Goal: Find specific page/section: Find specific page/section

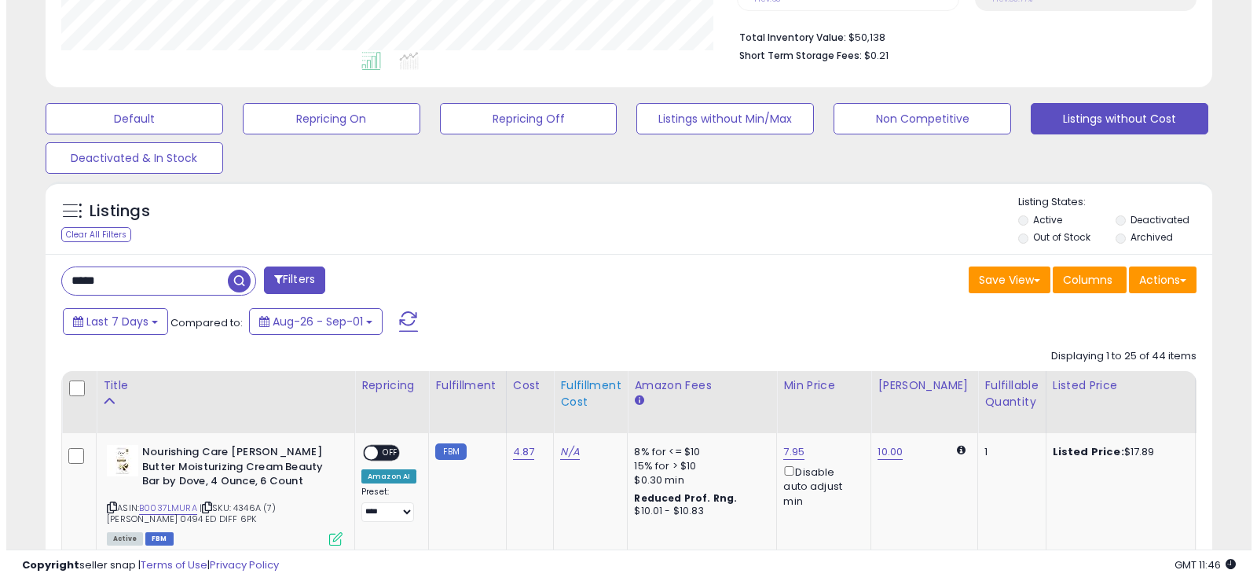
scroll to position [393, 0]
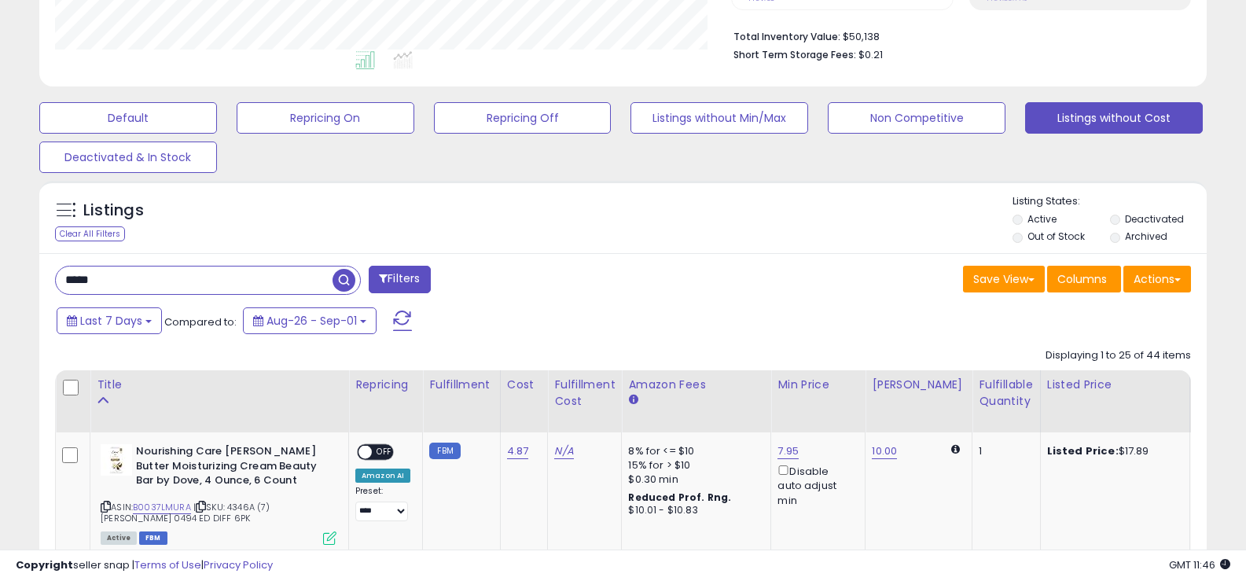
drag, startPoint x: 128, startPoint y: 274, endPoint x: 0, endPoint y: 298, distance: 130.3
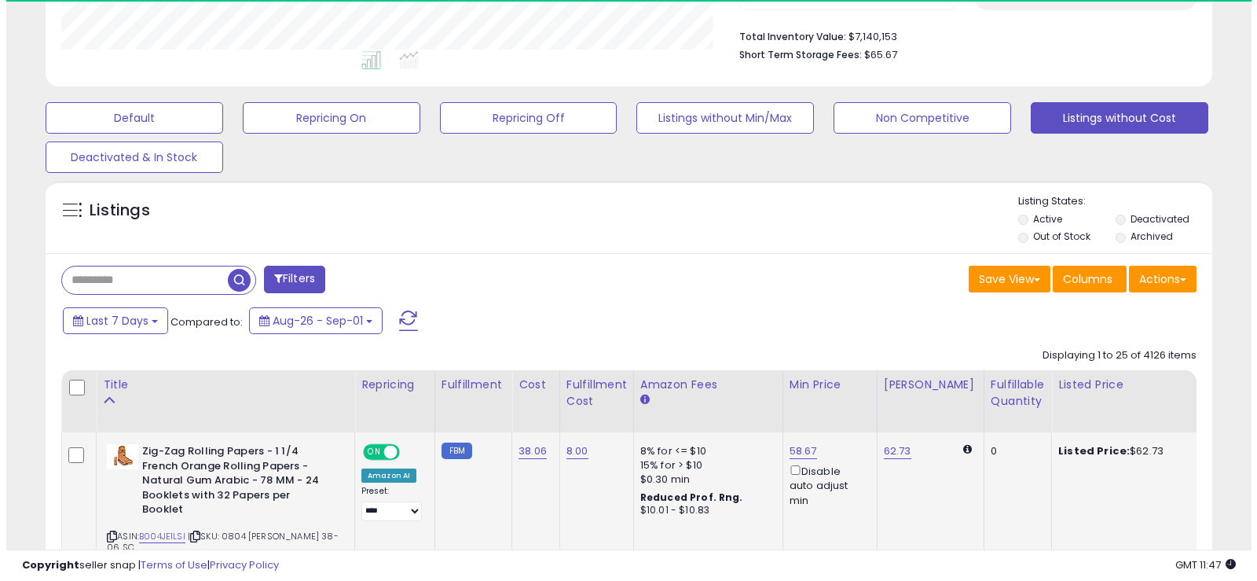
scroll to position [322, 677]
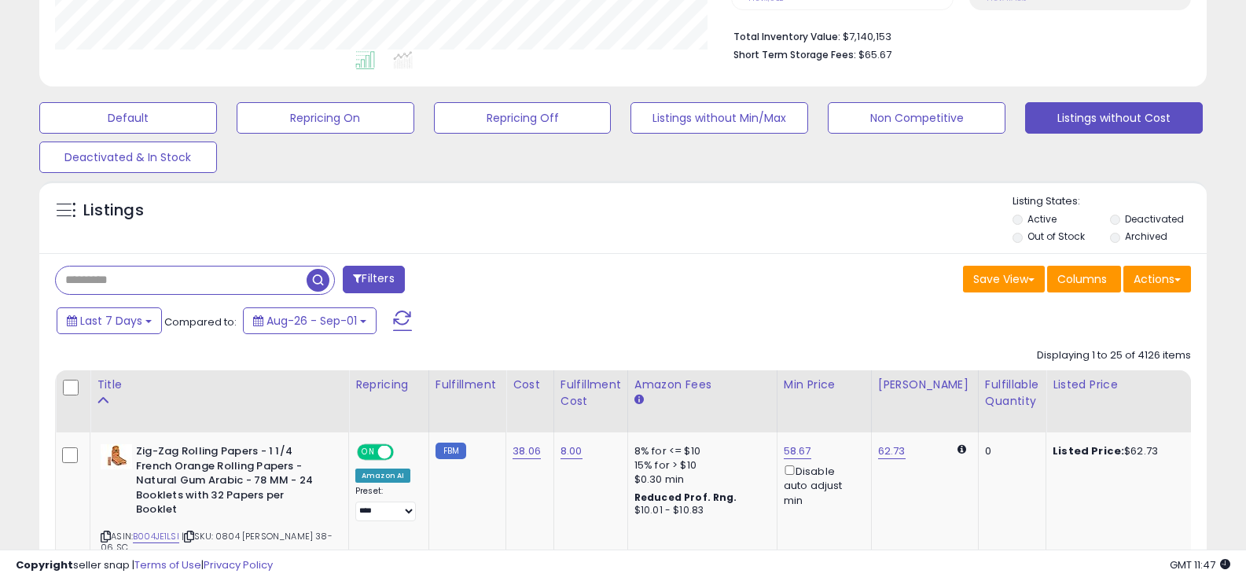
click at [839, 285] on div "Save View Save As New View Update Current View Columns Actions Import Export Vi…" at bounding box center [913, 281] width 580 height 31
click at [1063, 120] on button "Listings without Cost" at bounding box center [1114, 117] width 178 height 31
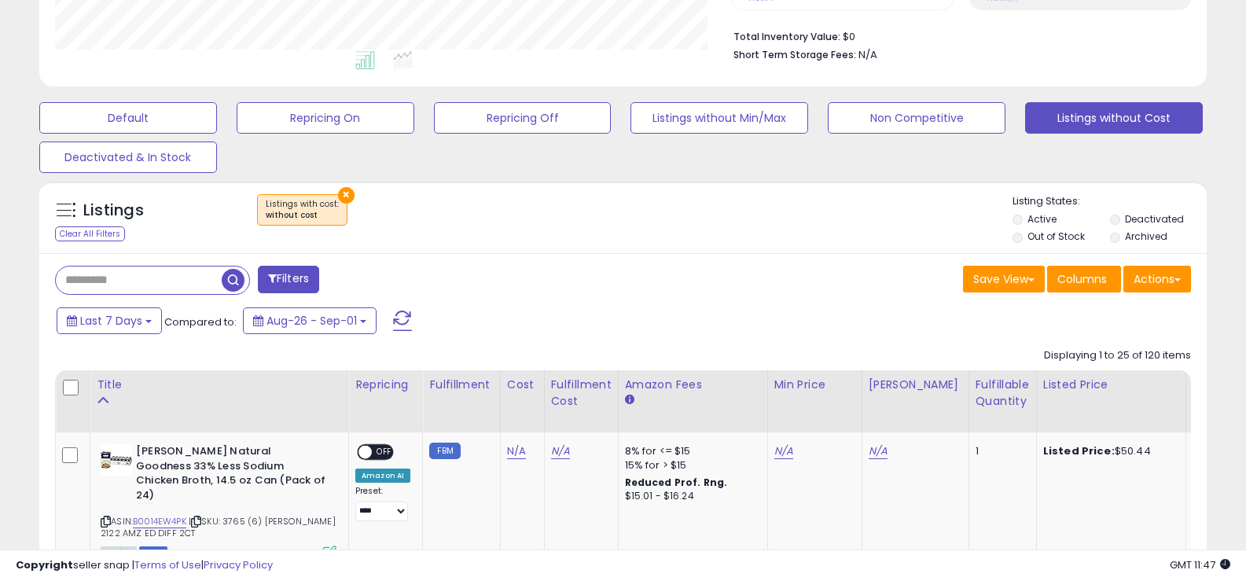
click at [582, 269] on div "Filters" at bounding box center [333, 281] width 580 height 31
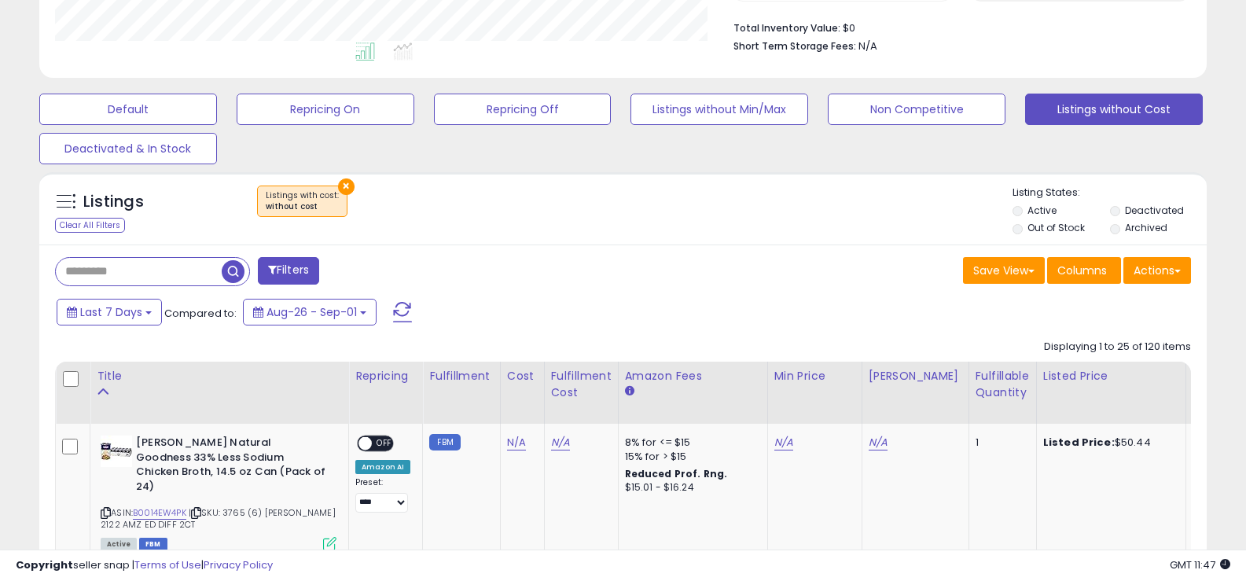
scroll to position [393, 0]
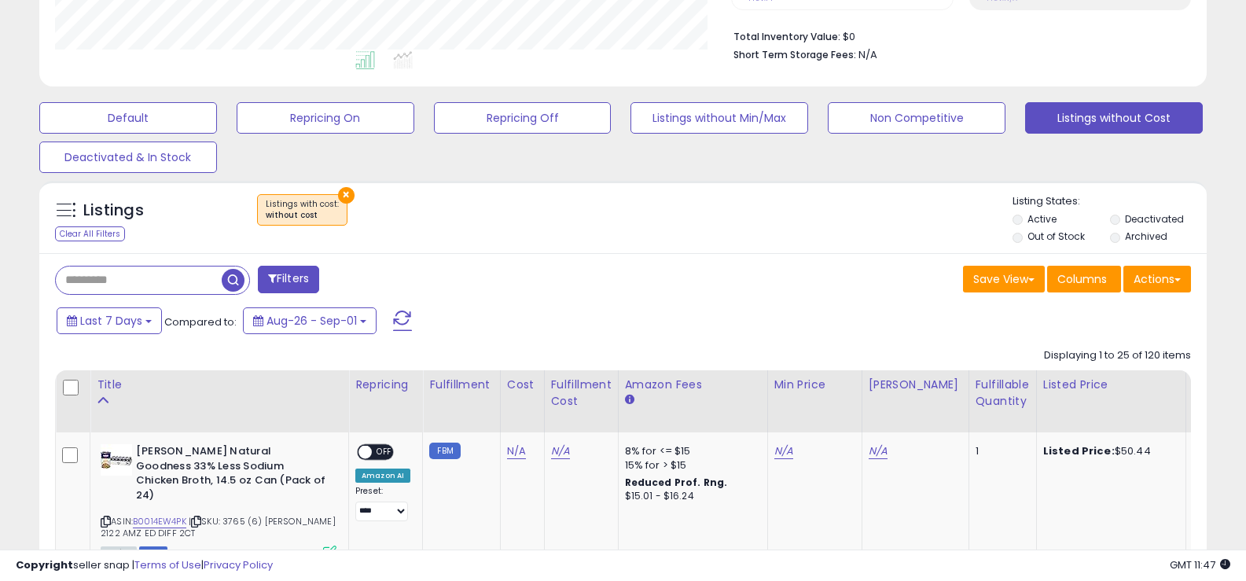
click at [632, 306] on div "Last 7 Days Compared to: Aug-26 - Sep-01" at bounding box center [479, 322] width 852 height 35
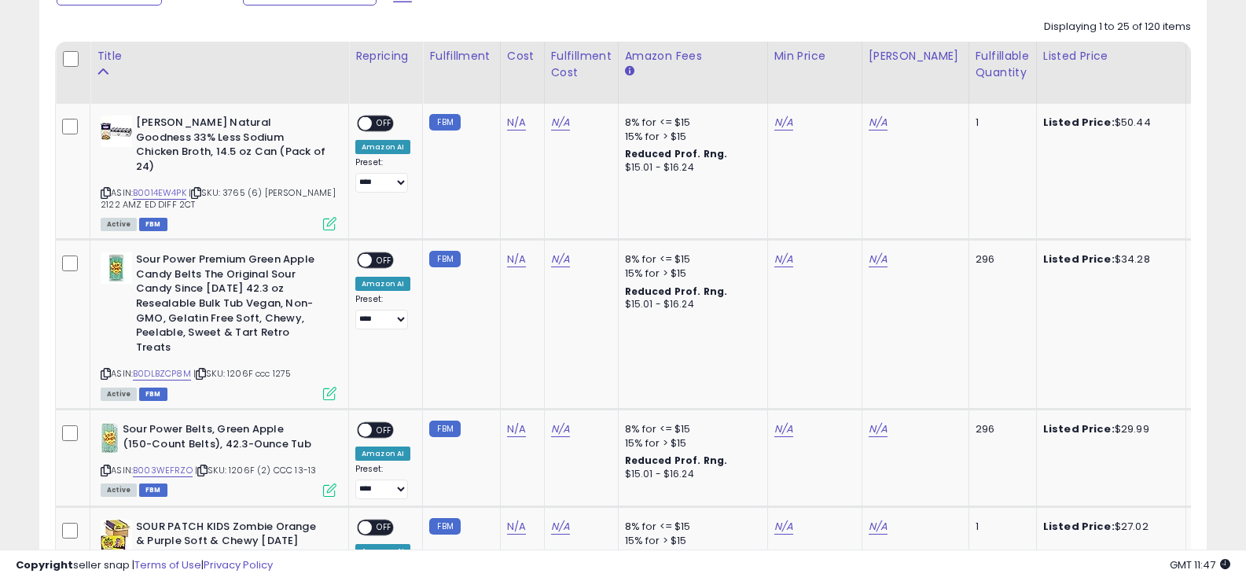
scroll to position [710, 0]
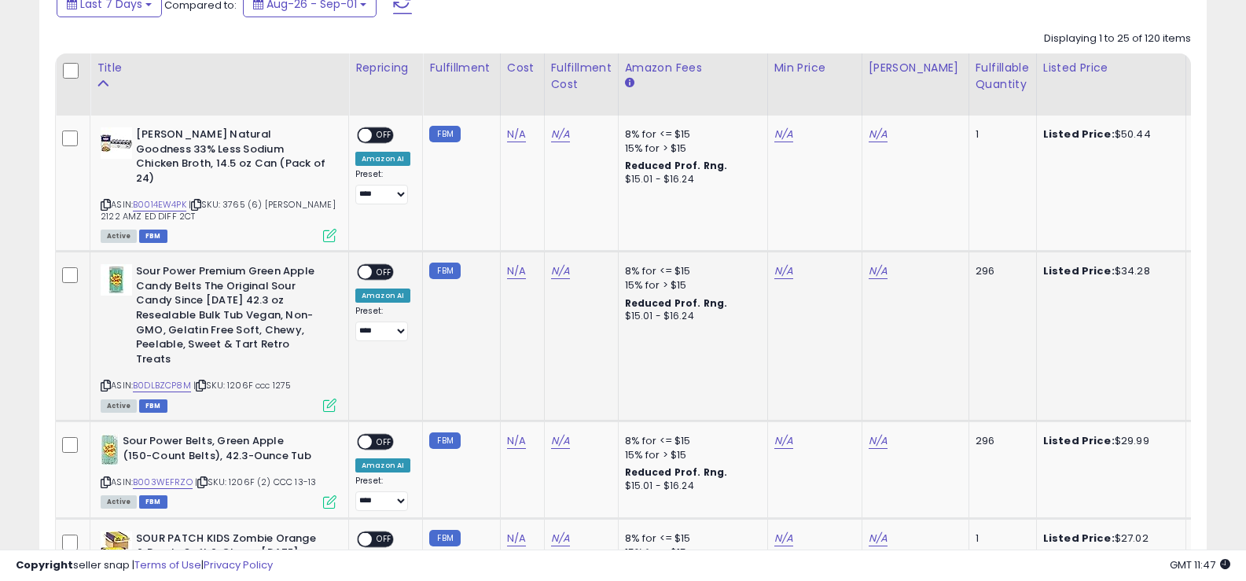
click at [239, 379] on span "| SKU: 1206F ccc 1275" at bounding box center [242, 385] width 98 height 13
copy span "1206F"
click at [556, 23] on div "Last 7 Days Compared to: Aug-26 - Sep-01" at bounding box center [479, 5] width 852 height 35
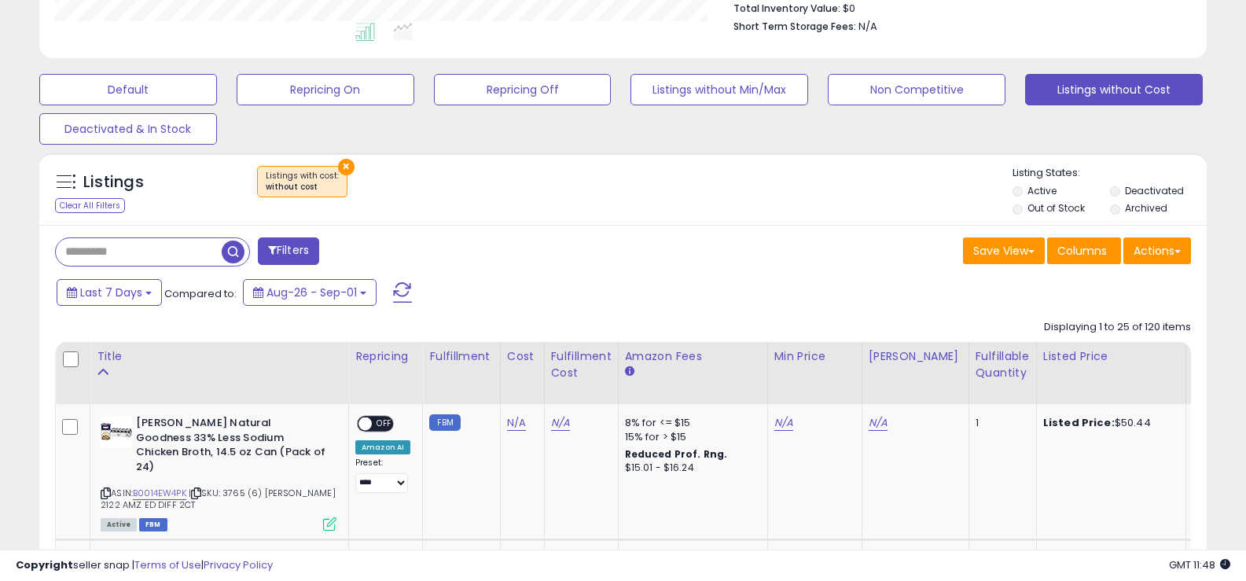
scroll to position [269, 0]
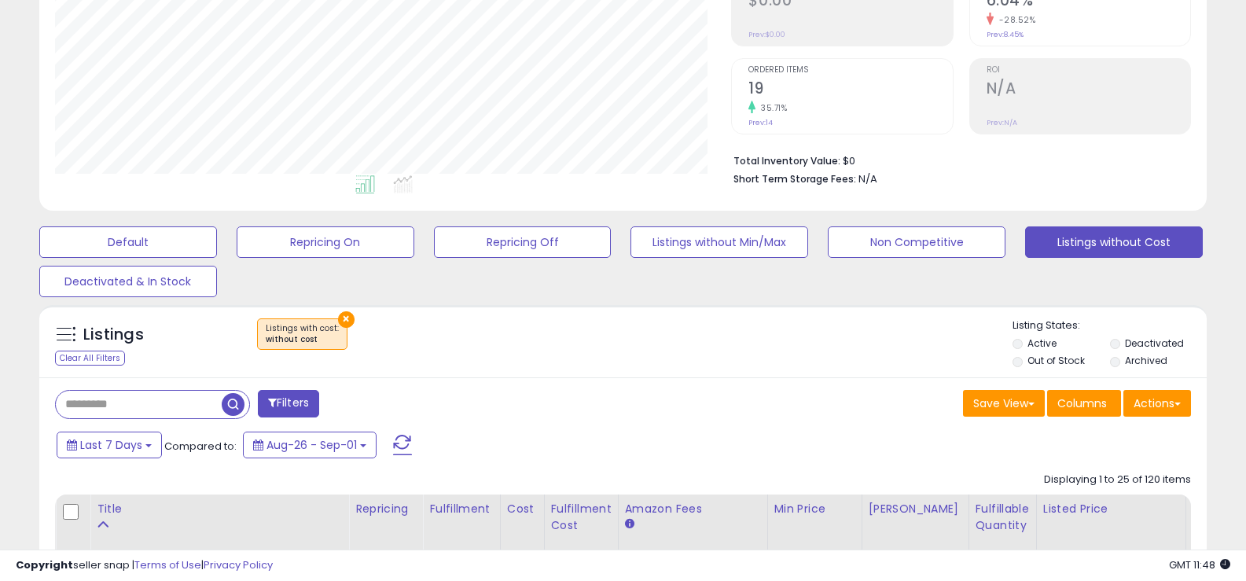
click at [663, 413] on div "Save View Save As New View Columns Actions [GEOGRAPHIC_DATA]" at bounding box center [913, 405] width 580 height 31
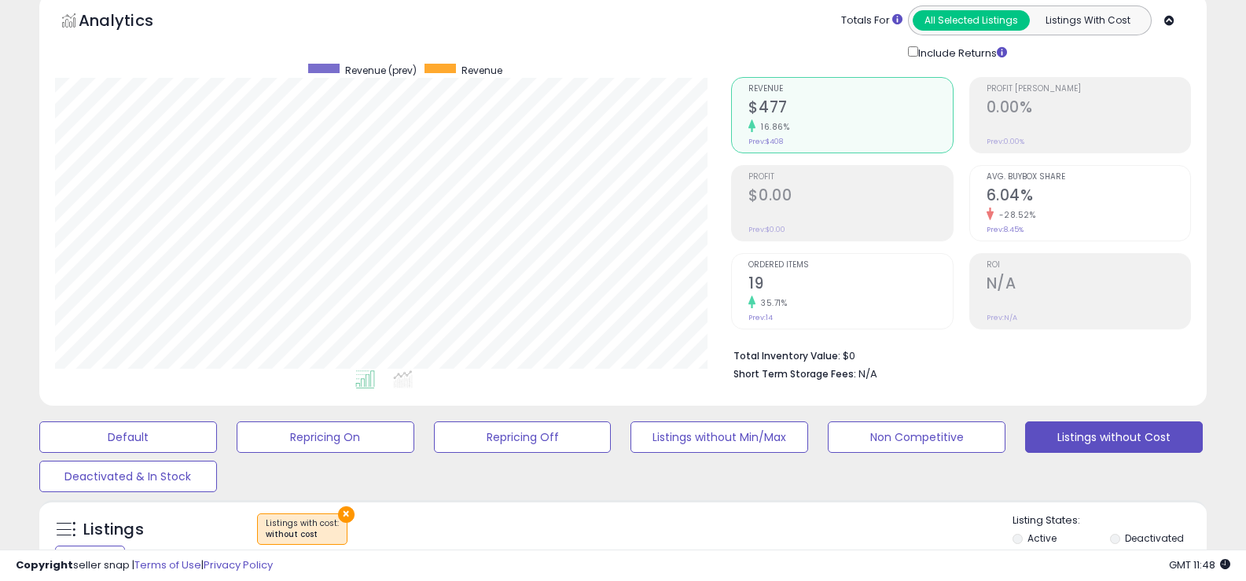
scroll to position [0, 0]
